Goal: Find specific page/section: Find specific page/section

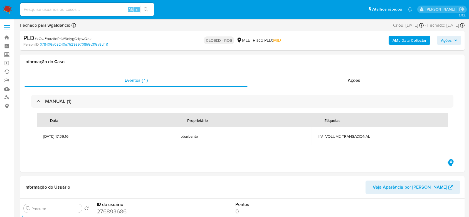
select select "10"
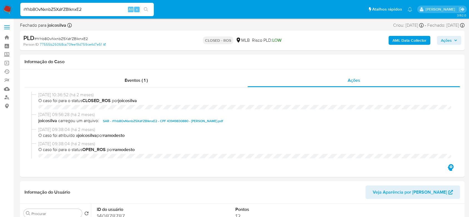
select select "10"
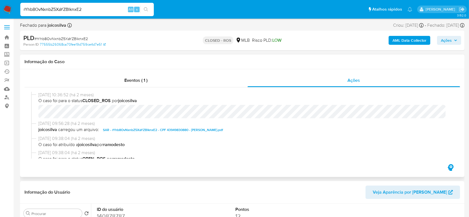
click at [303, 58] on div "Informação do Caso" at bounding box center [242, 62] width 445 height 15
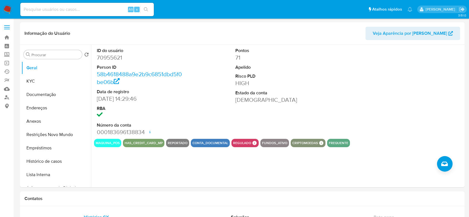
select select "10"
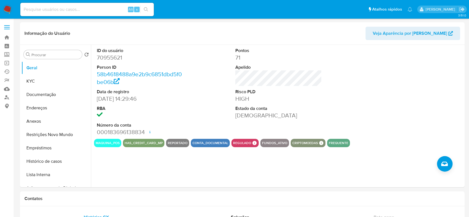
click at [386, 81] on div at bounding box center [417, 92] width 92 height 94
click at [9, 8] on img at bounding box center [7, 9] width 9 height 9
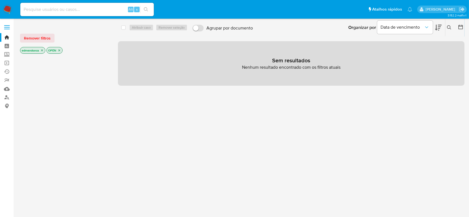
click at [42, 51] on icon "close-filter" at bounding box center [42, 51] width 2 height 2
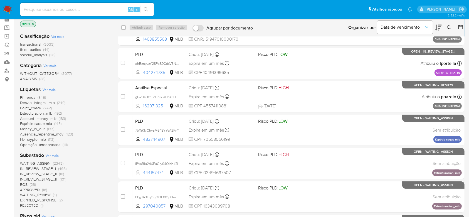
scroll to position [37, 0]
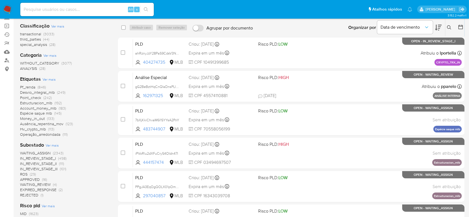
click at [28, 175] on span "ROS (29)" at bounding box center [28, 174] width 16 height 5
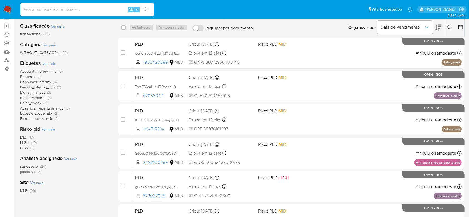
click at [94, 104] on div "Account_money_mlb (5) Pf_renda (4) Consumer_credits (3) Desvio_integral_mlb (3)…" at bounding box center [64, 95] width 89 height 53
